Goal: Task Accomplishment & Management: Manage account settings

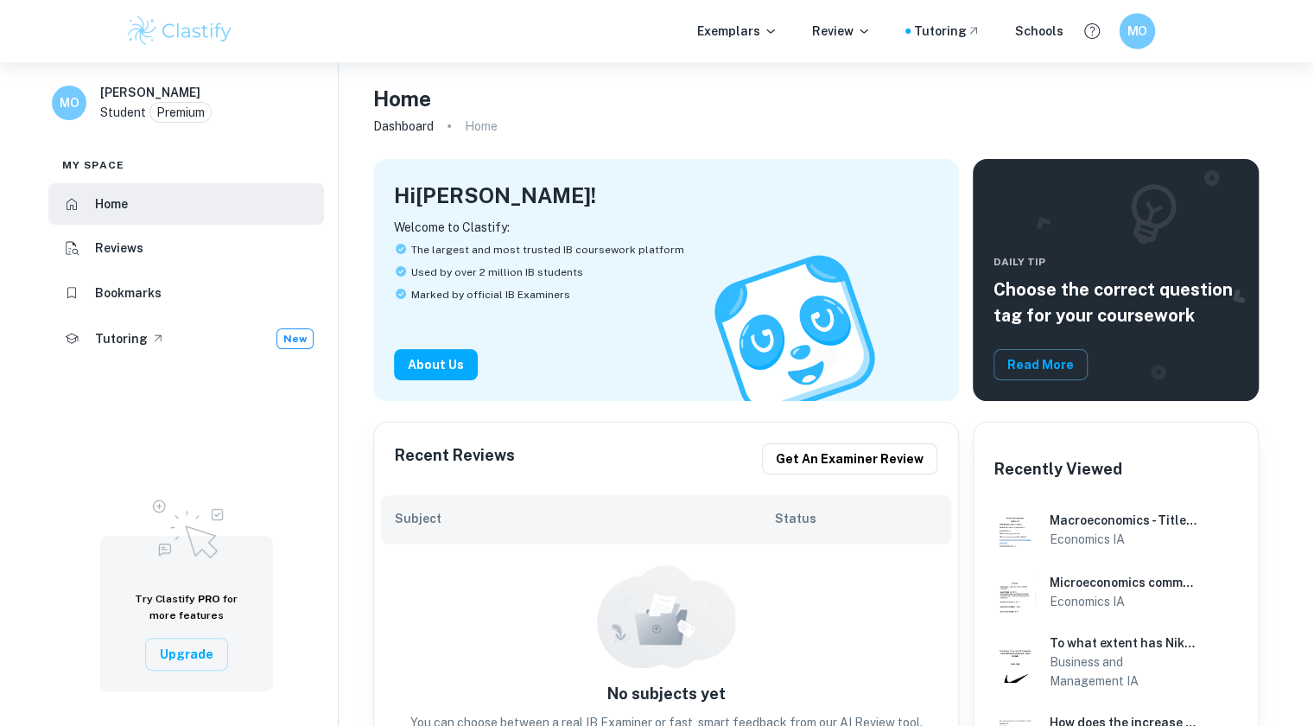
click at [1148, 27] on div "MO" at bounding box center [1137, 31] width 36 height 36
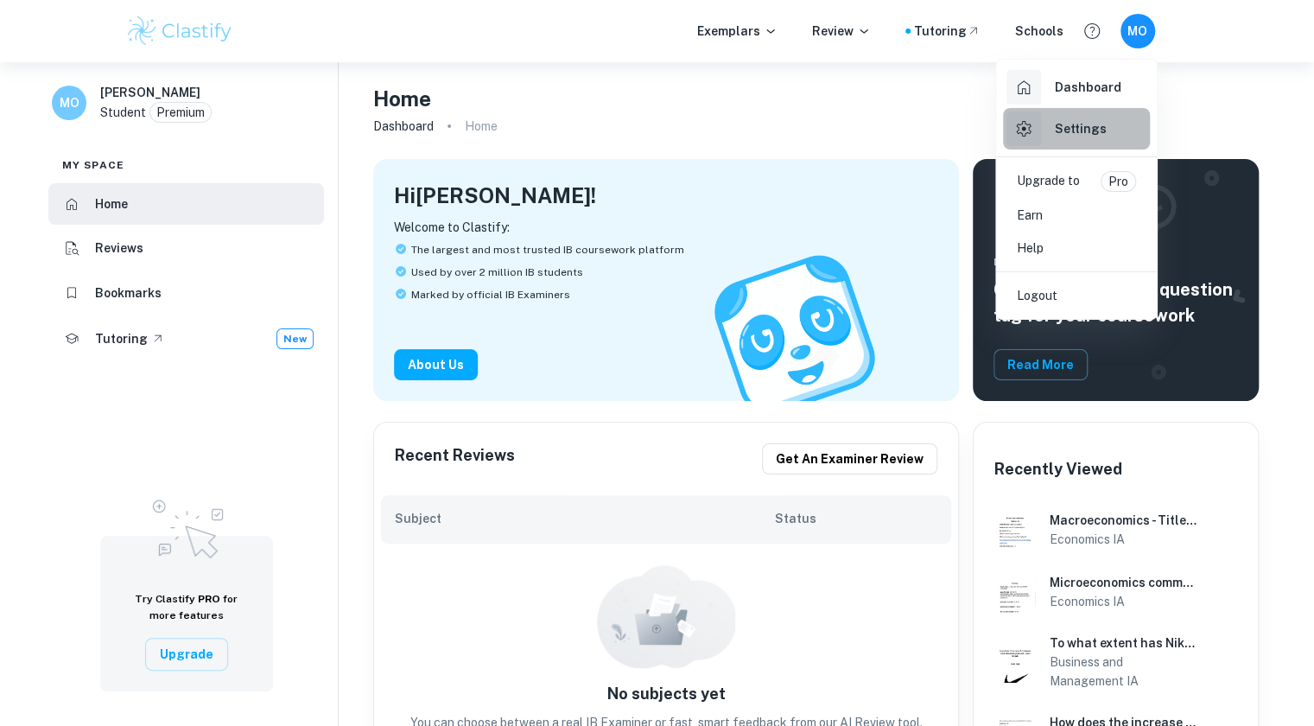
click at [1078, 123] on h6 "Settings" at bounding box center [1081, 128] width 52 height 19
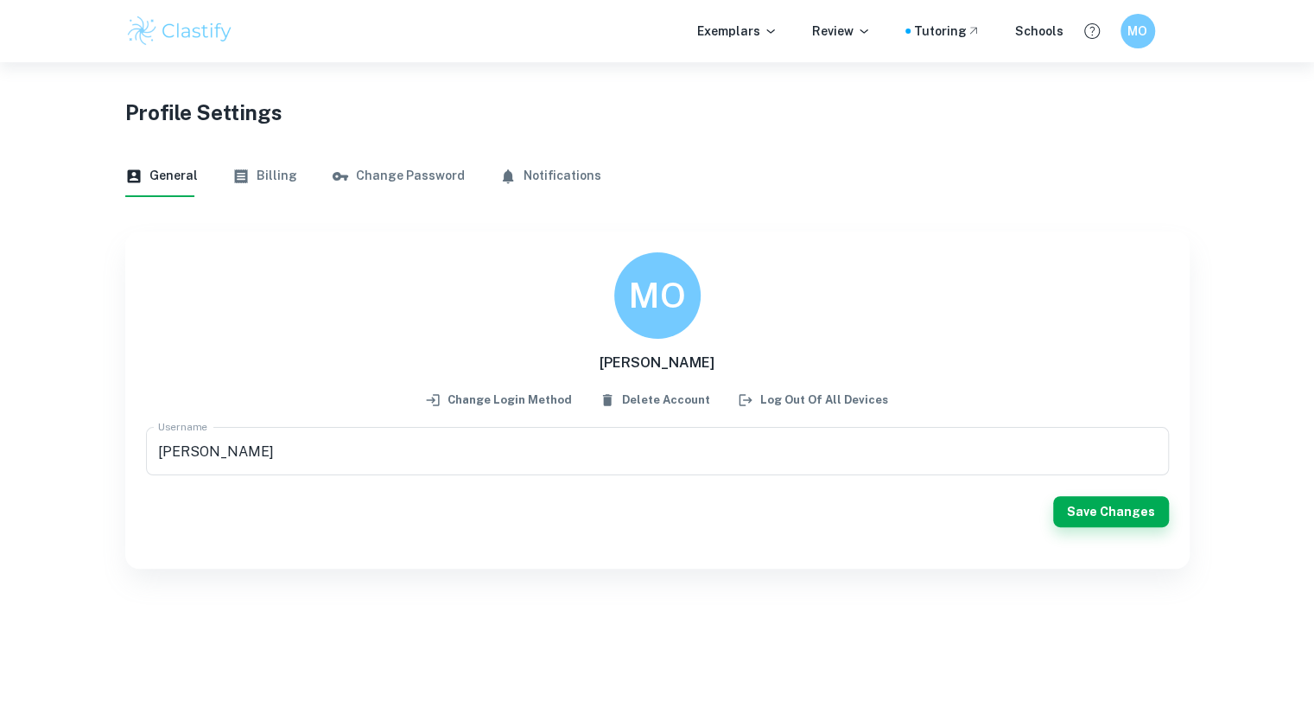
click at [397, 179] on button "Change Password" at bounding box center [398, 175] width 133 height 41
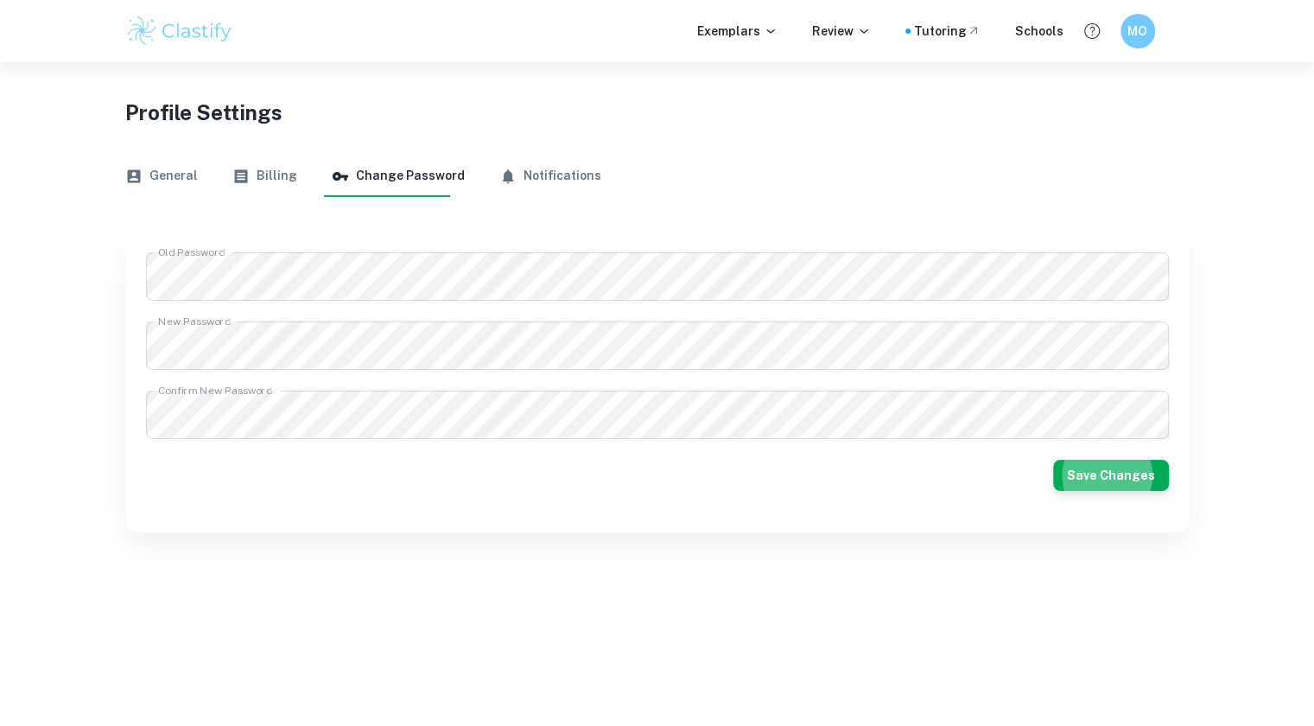
click at [674, 528] on div "Old Password Old Password New Password New Password Confirm New Password Confir…" at bounding box center [657, 382] width 1064 height 301
click at [1106, 483] on button "Save Changes" at bounding box center [1111, 475] width 116 height 31
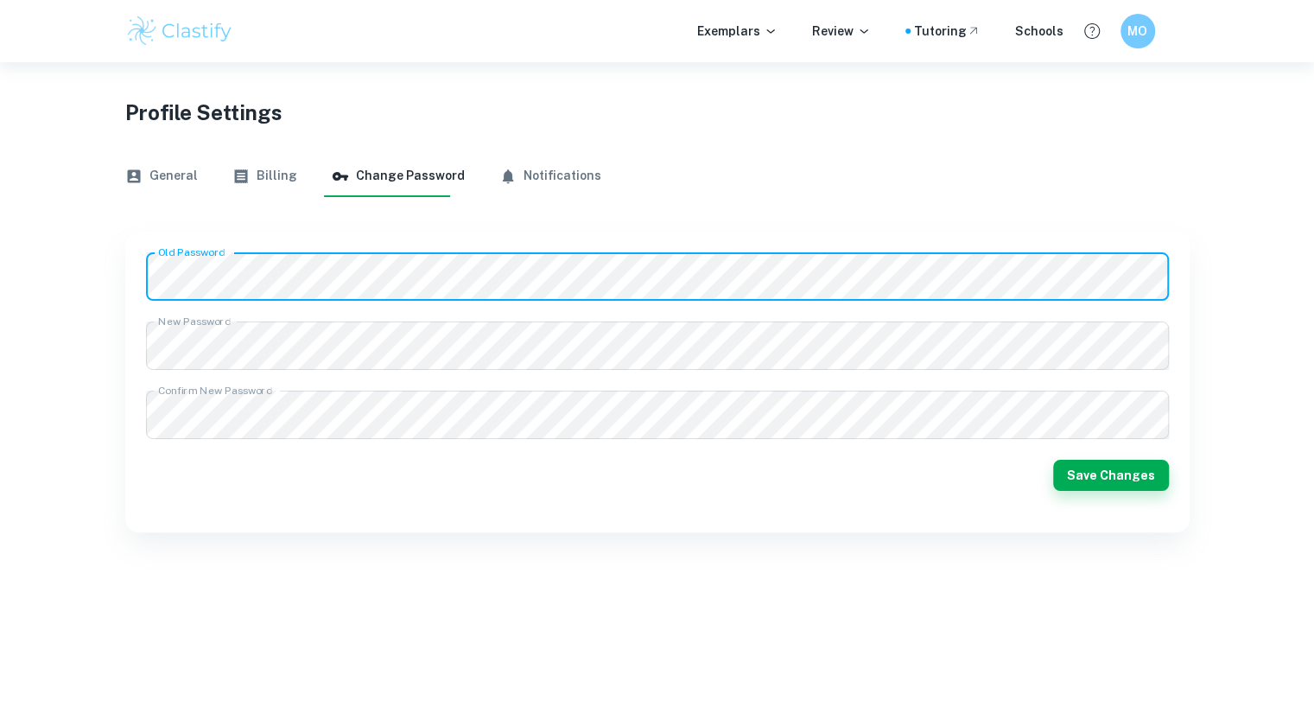
click at [125, 280] on div "Old Password Old Password New Password New Password Confirm New Password Confir…" at bounding box center [657, 382] width 1064 height 301
click at [1062, 478] on button "Save Changes" at bounding box center [1111, 475] width 116 height 31
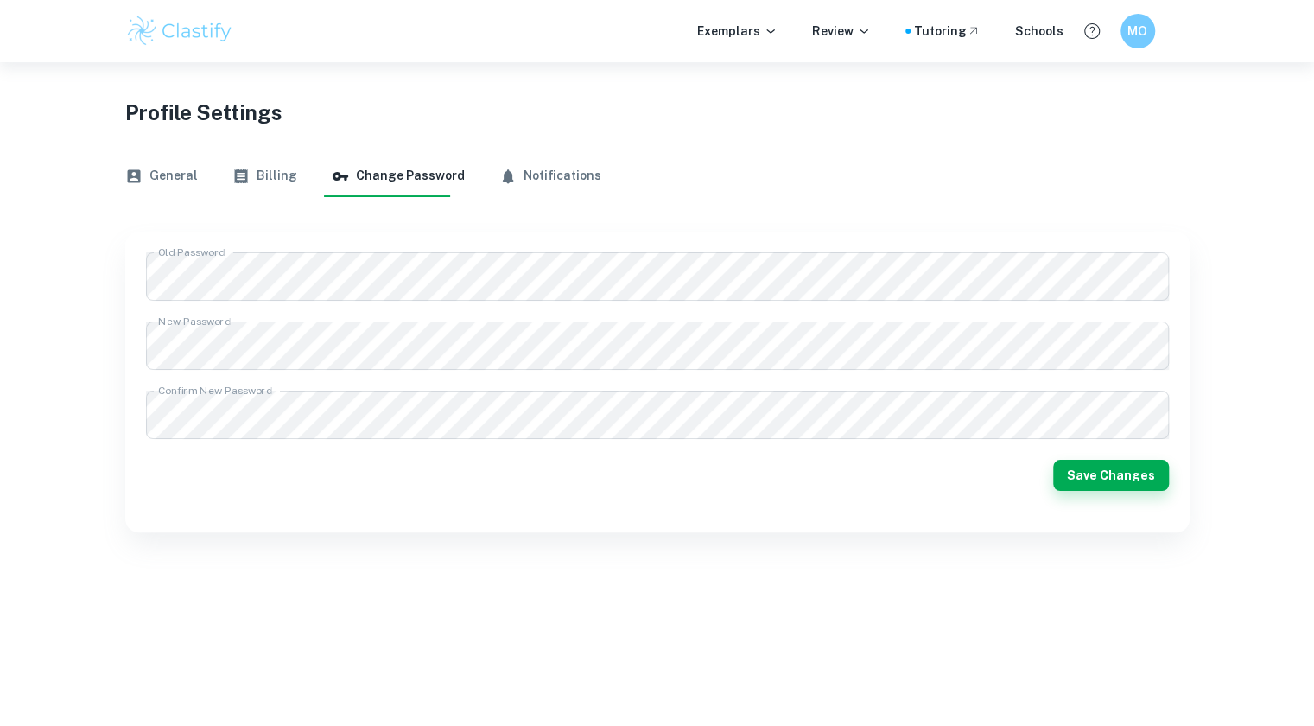
click at [938, 536] on body "We value your privacy We use cookies to enhance your browsing experience, serve…" at bounding box center [657, 425] width 1314 height 726
click at [1137, 34] on h6 "MO" at bounding box center [1137, 32] width 21 height 20
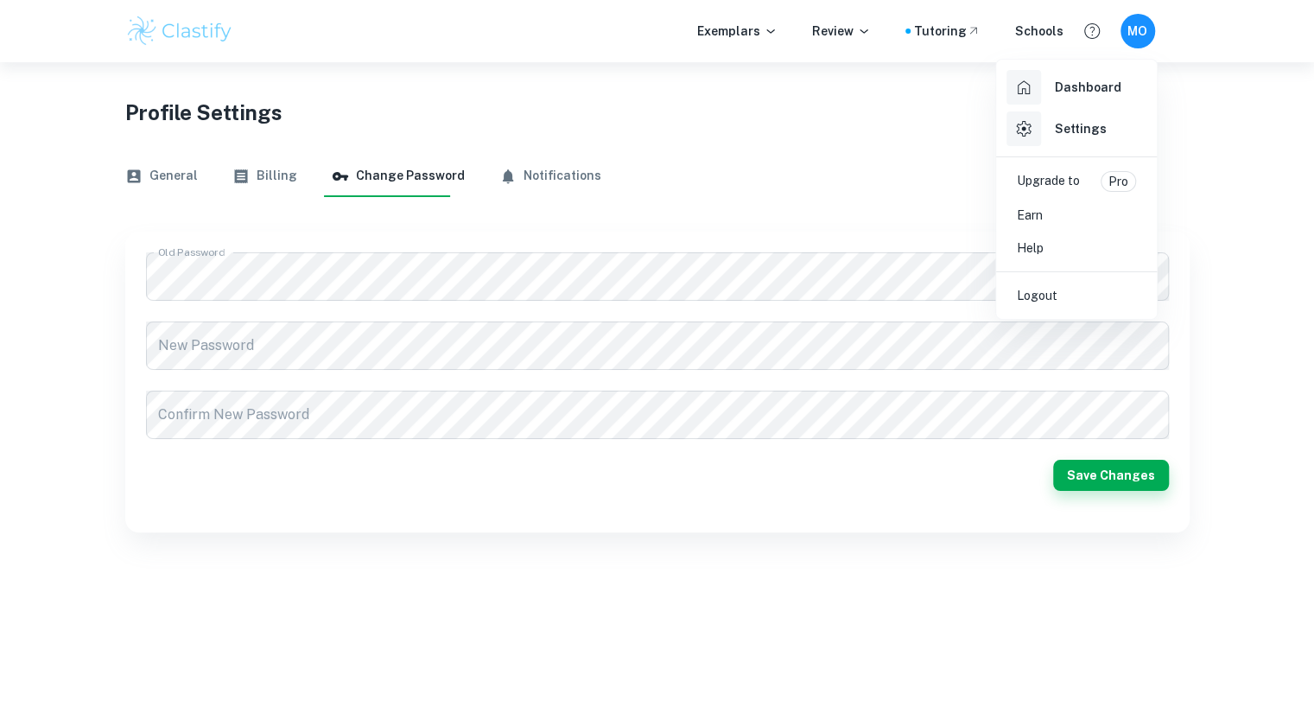
click at [662, 160] on div at bounding box center [657, 363] width 1314 height 726
click at [161, 181] on button "General" at bounding box center [161, 175] width 73 height 41
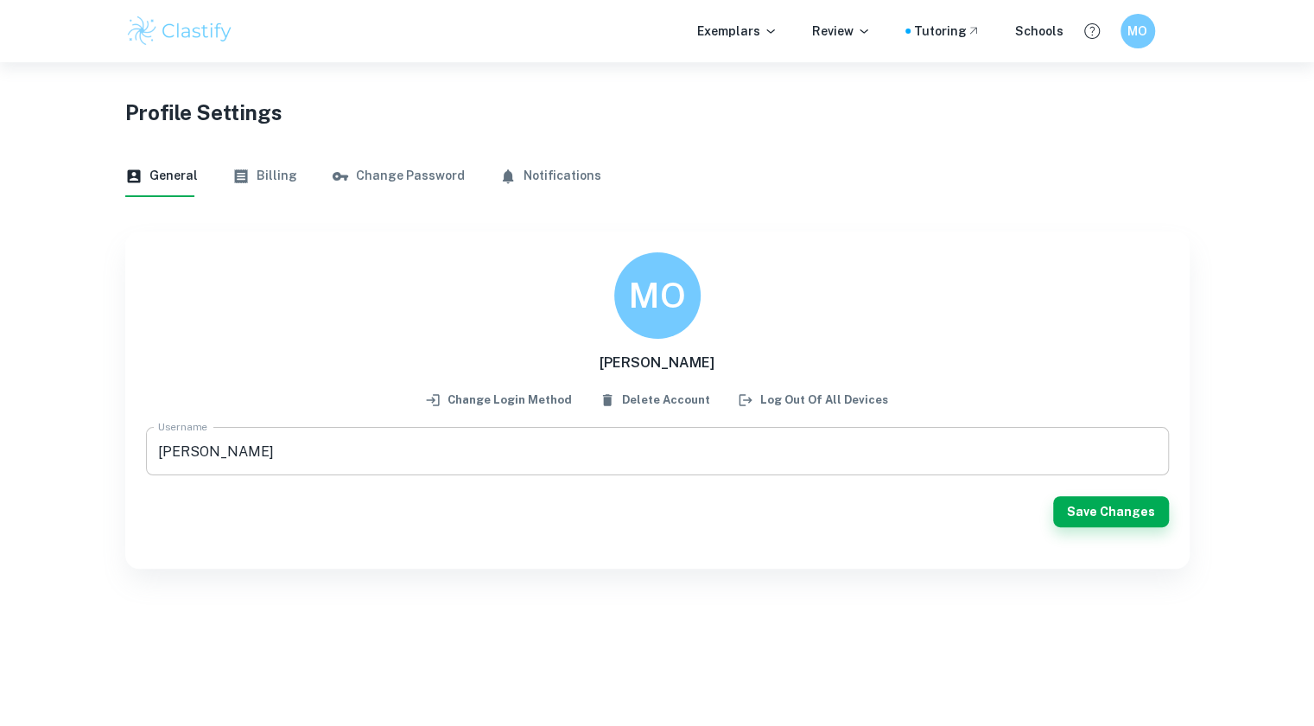
scroll to position [62, 0]
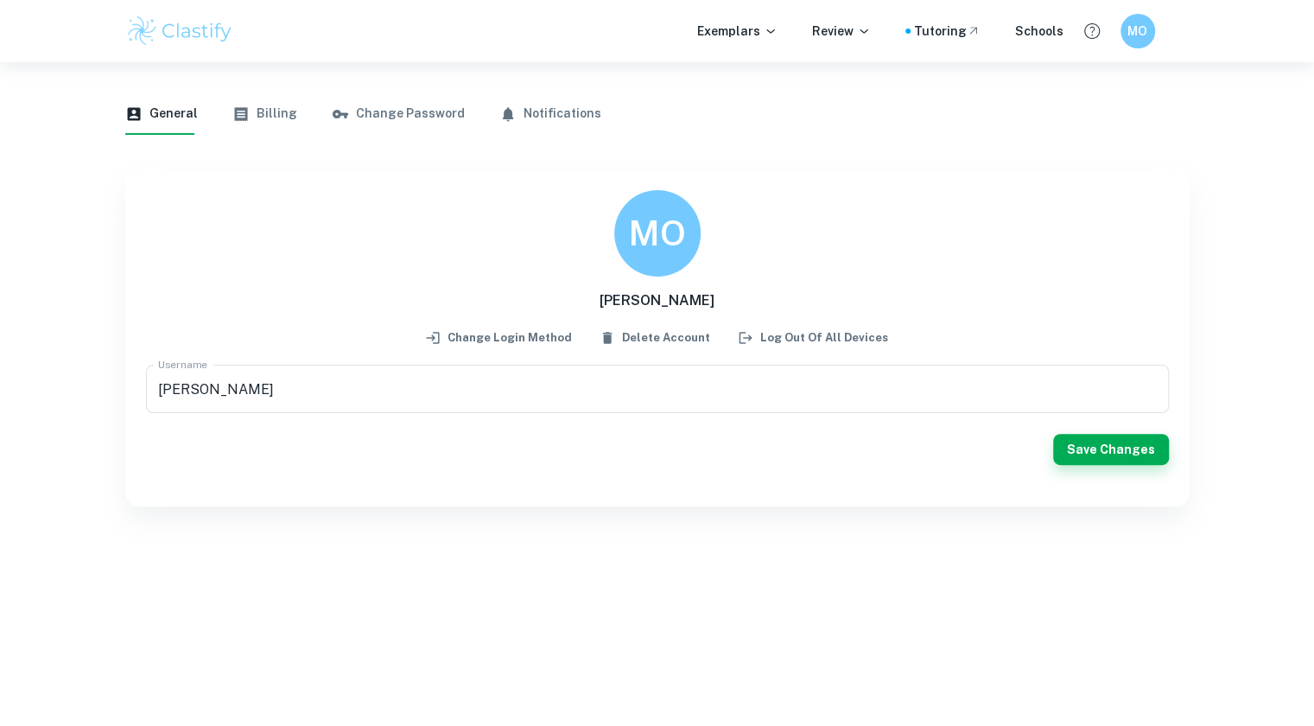
click at [467, 330] on button "Change login method" at bounding box center [499, 338] width 154 height 26
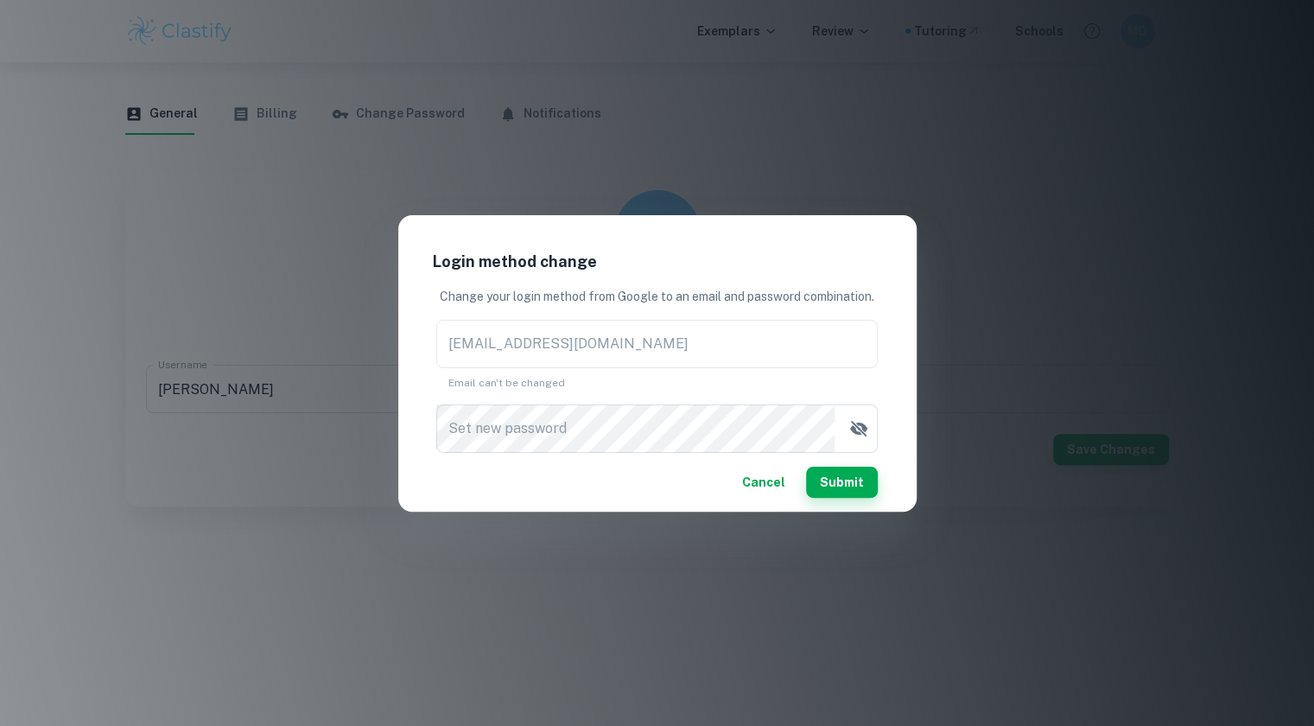
click at [767, 489] on button "Cancel" at bounding box center [763, 481] width 57 height 31
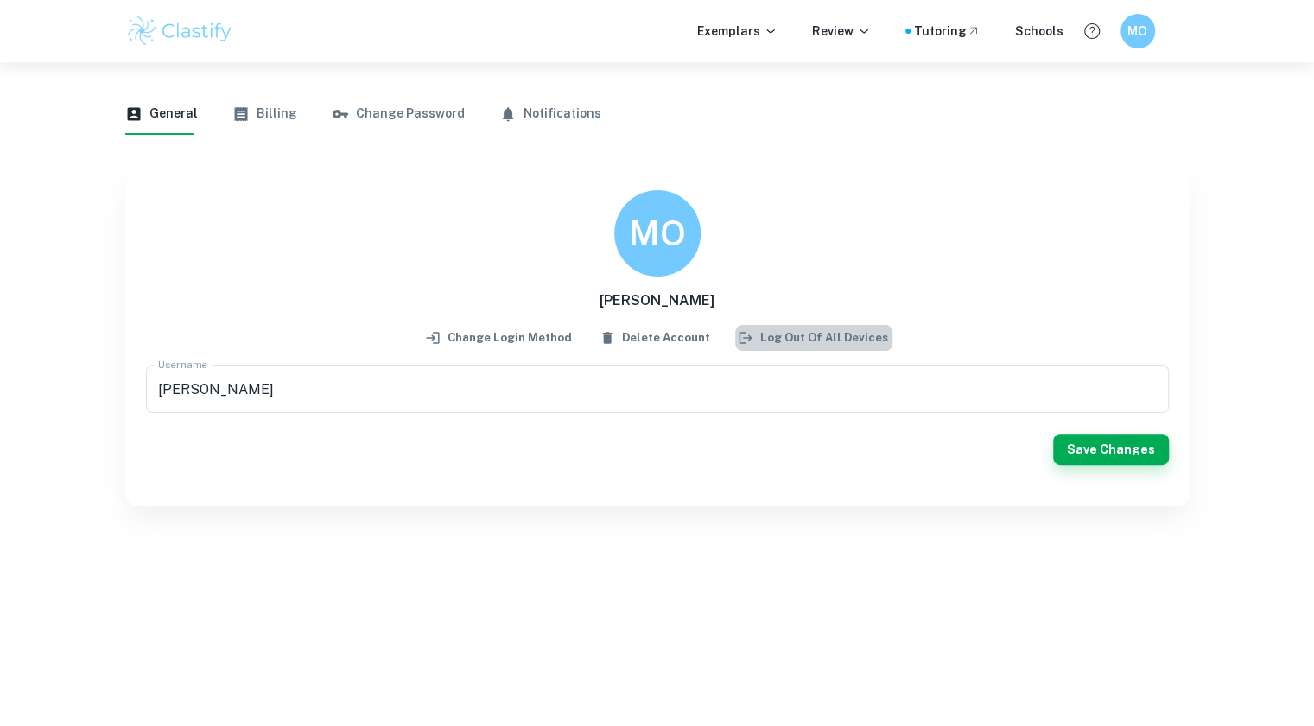
click at [828, 348] on button "Log out of all devices" at bounding box center [813, 338] width 157 height 26
